Goal: Navigation & Orientation: Find specific page/section

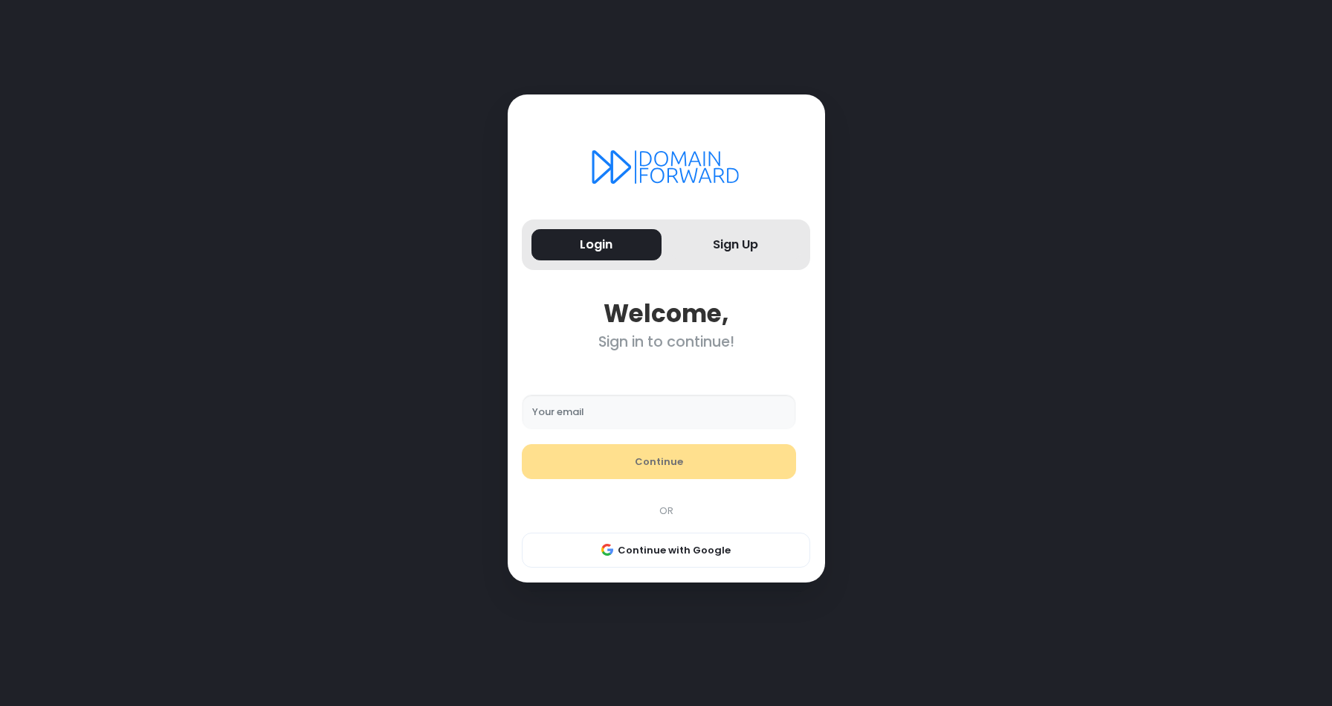
click at [584, 411] on input "Your email" at bounding box center [659, 412] width 274 height 36
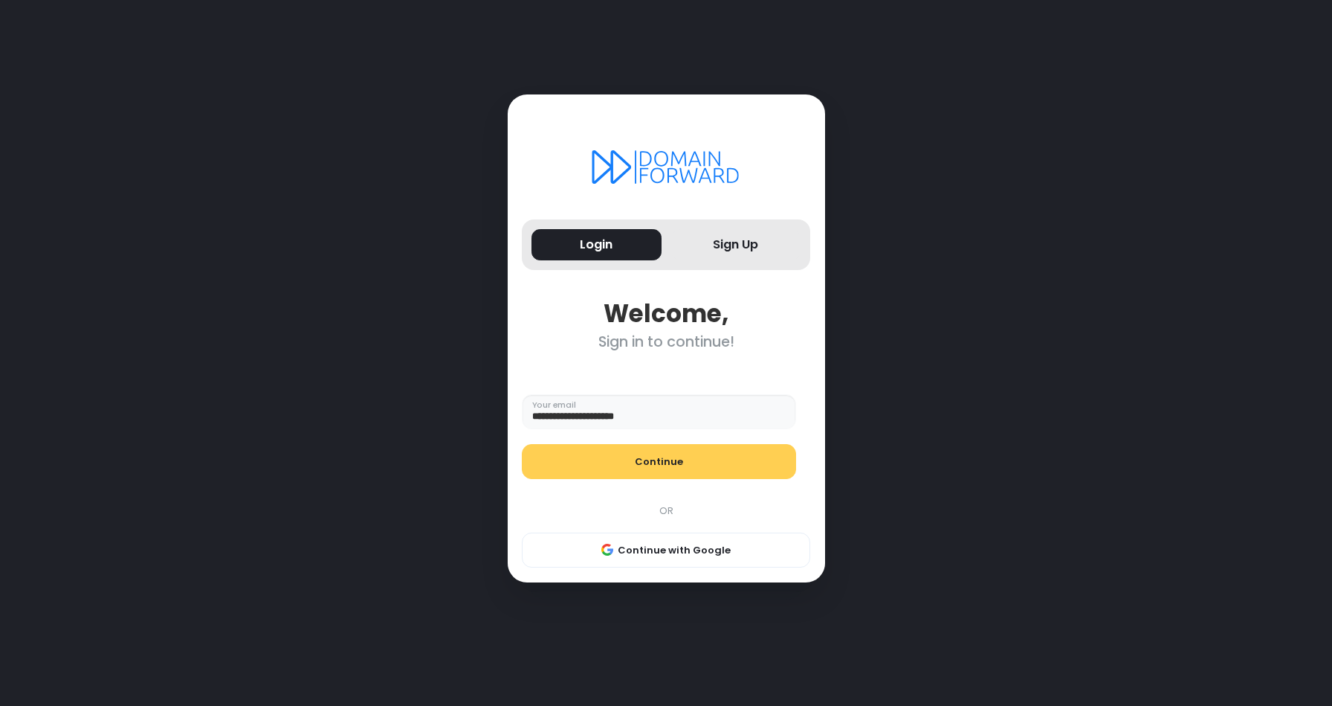
type input "**********"
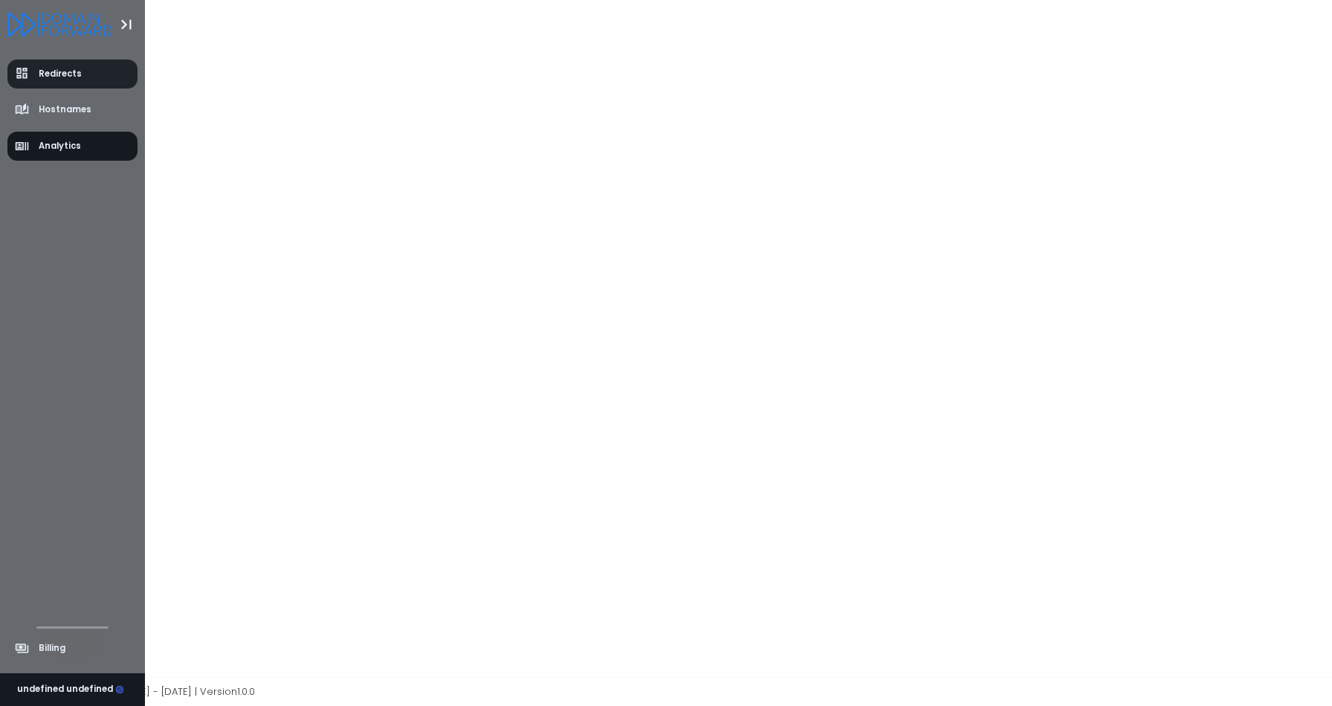
click at [55, 72] on span "Redirects" at bounding box center [60, 74] width 43 height 13
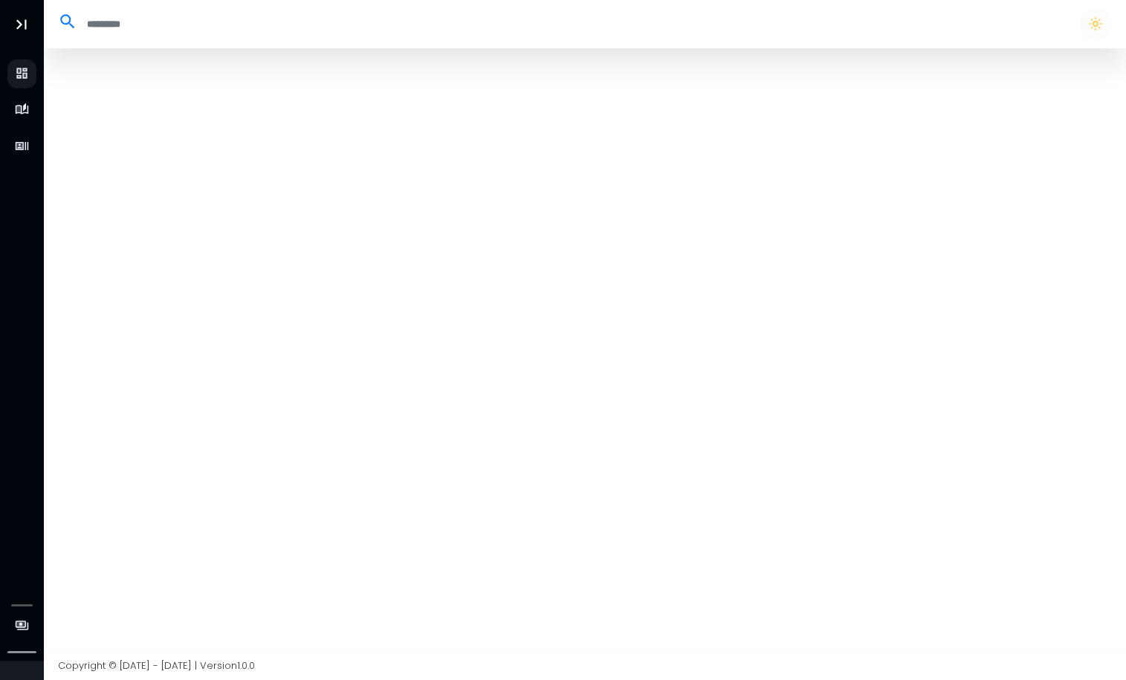
click at [185, 387] on div at bounding box center [585, 349] width 1083 height 603
click at [1094, 21] on button "button" at bounding box center [1095, 23] width 31 height 31
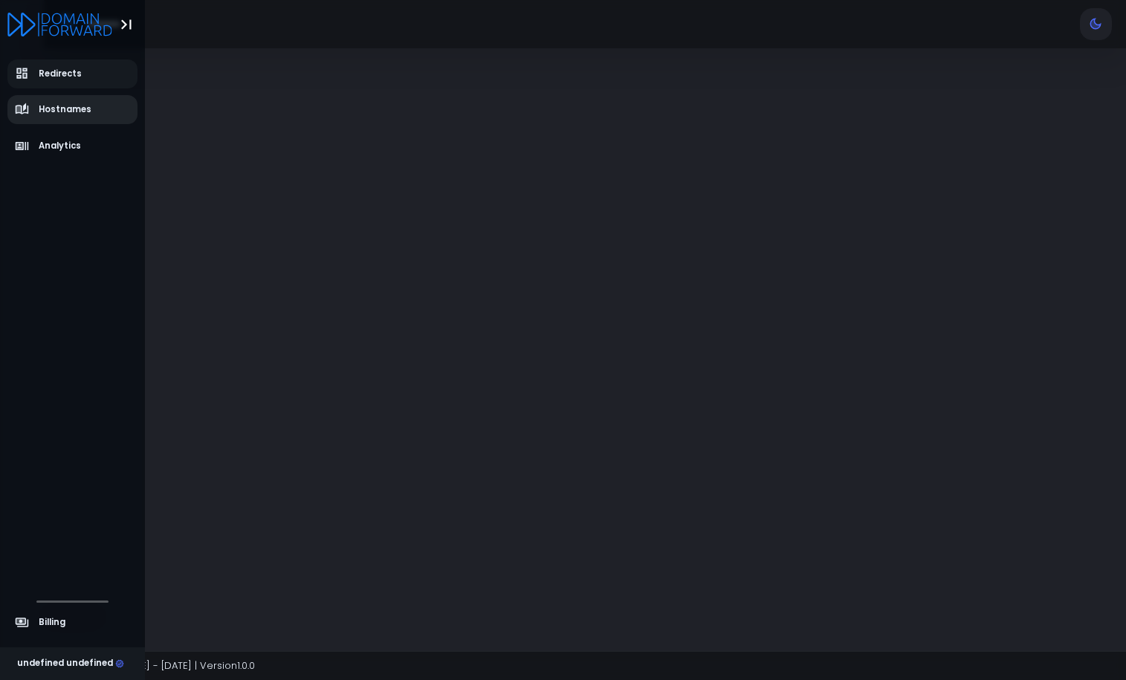
click at [44, 103] on span "Hostnames" at bounding box center [53, 110] width 77 height 15
click at [59, 74] on span "Redirects" at bounding box center [60, 74] width 43 height 13
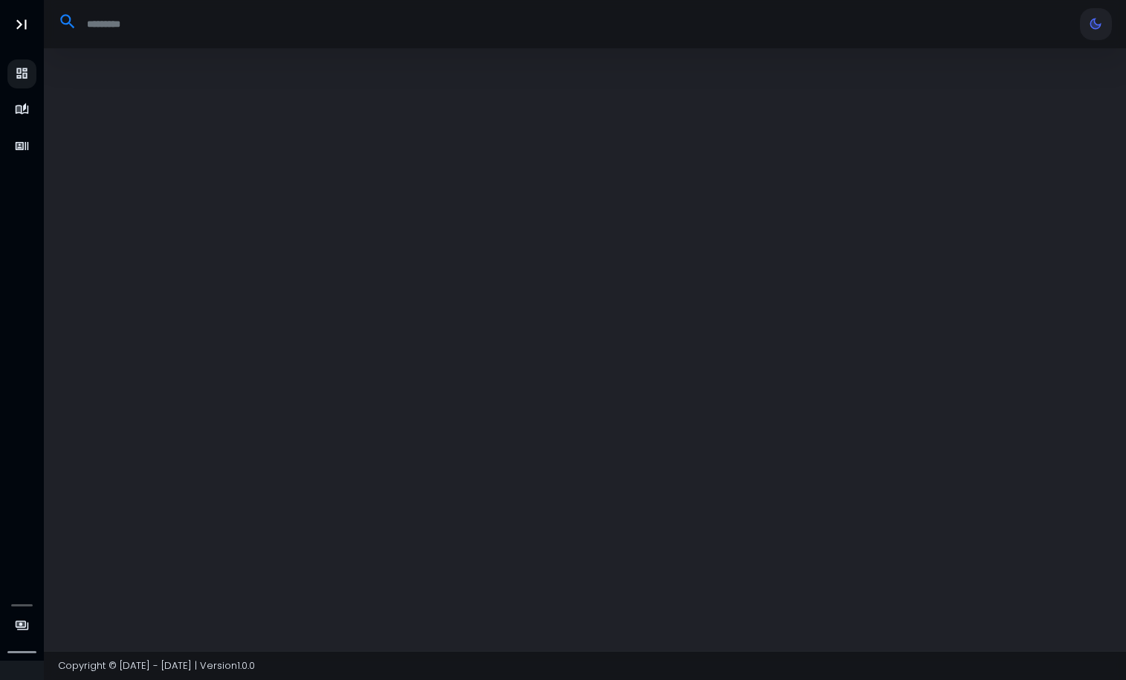
click at [1063, 247] on div at bounding box center [585, 349] width 1083 height 603
